Goal: Check status: Check status

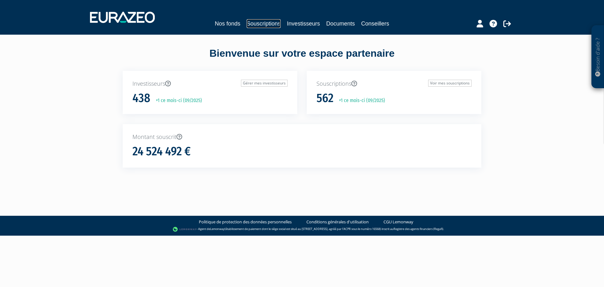
click at [257, 22] on link "Souscriptions" at bounding box center [264, 23] width 34 height 9
click at [299, 23] on link "Investisseurs" at bounding box center [303, 23] width 33 height 9
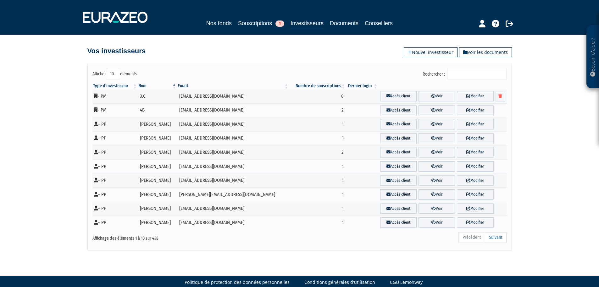
click at [469, 76] on input "Rechercher :" at bounding box center [477, 74] width 60 height 11
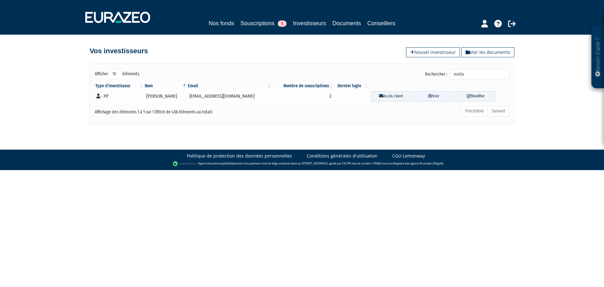
type input "molla"
click at [424, 96] on link "Voir" at bounding box center [433, 96] width 41 height 10
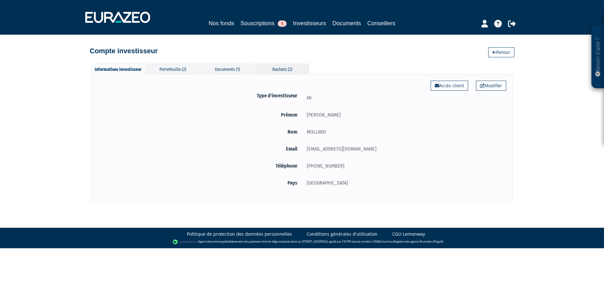
click at [285, 68] on div "Rachats (2)" at bounding box center [281, 69] width 53 height 10
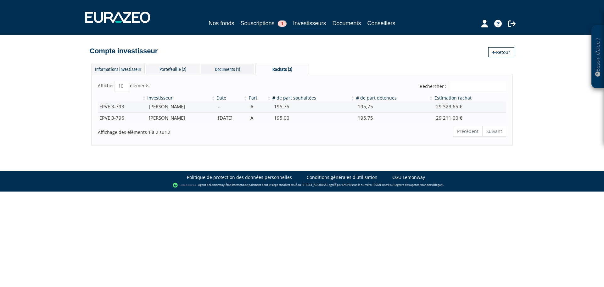
click at [232, 70] on div "Documents (1)" at bounding box center [227, 69] width 53 height 10
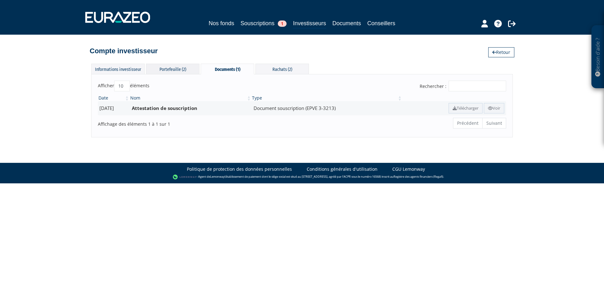
click at [180, 68] on div "Portefeuille (2)" at bounding box center [172, 69] width 53 height 10
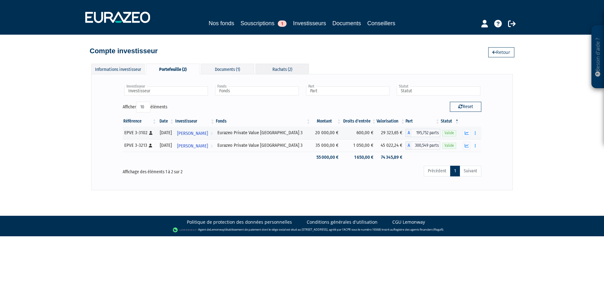
click at [278, 68] on div "Rachats (2)" at bounding box center [281, 69] width 53 height 10
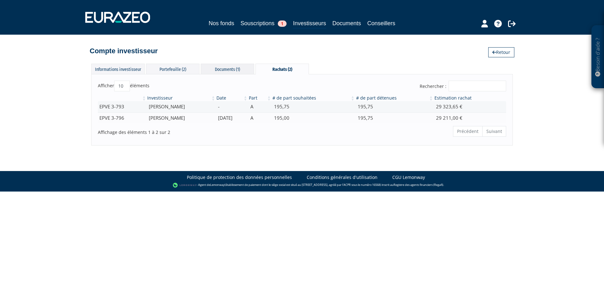
click at [218, 70] on div "Documents (1)" at bounding box center [227, 69] width 53 height 10
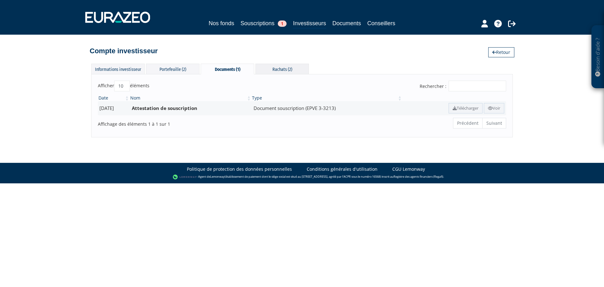
click at [280, 66] on div "Rachats (2)" at bounding box center [281, 69] width 53 height 10
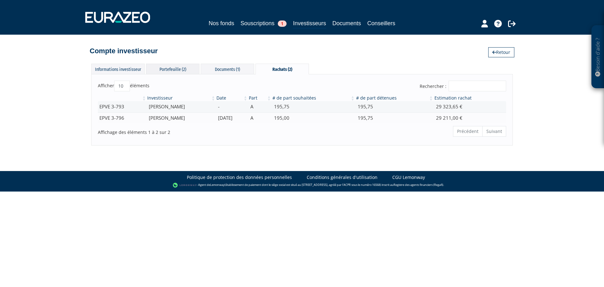
click at [171, 71] on div "Portefeuille (2)" at bounding box center [172, 69] width 53 height 10
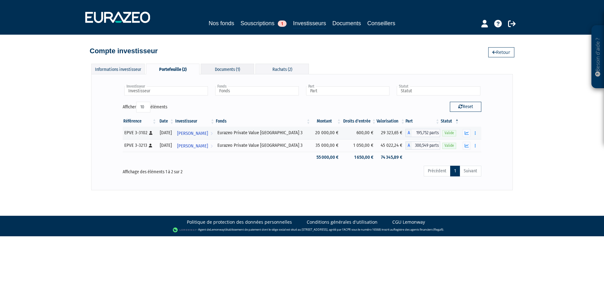
click at [212, 70] on div "Documents (1)" at bounding box center [227, 69] width 53 height 10
